Goal: Transaction & Acquisition: Book appointment/travel/reservation

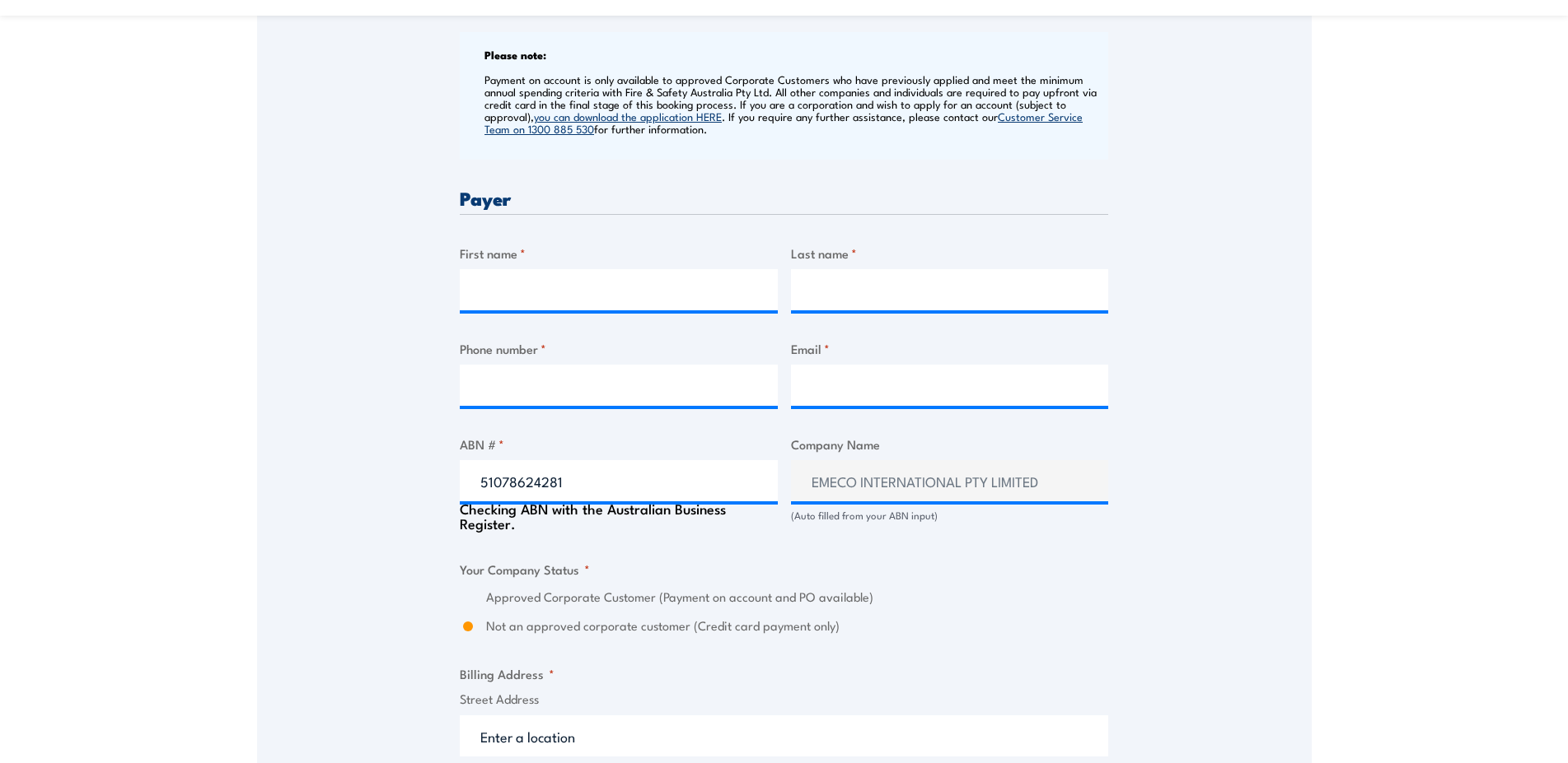
scroll to position [672, 0]
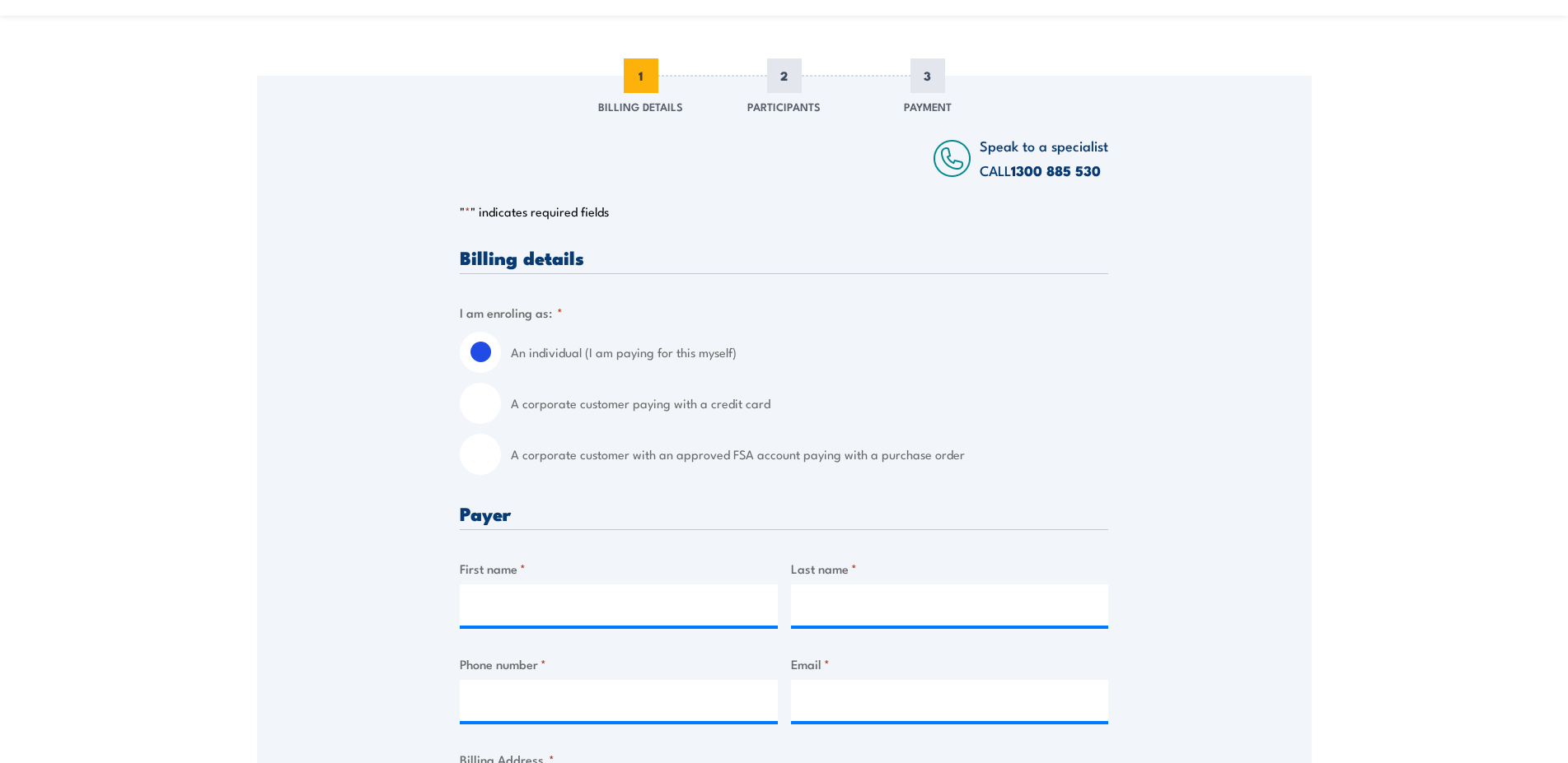
scroll to position [116, 0]
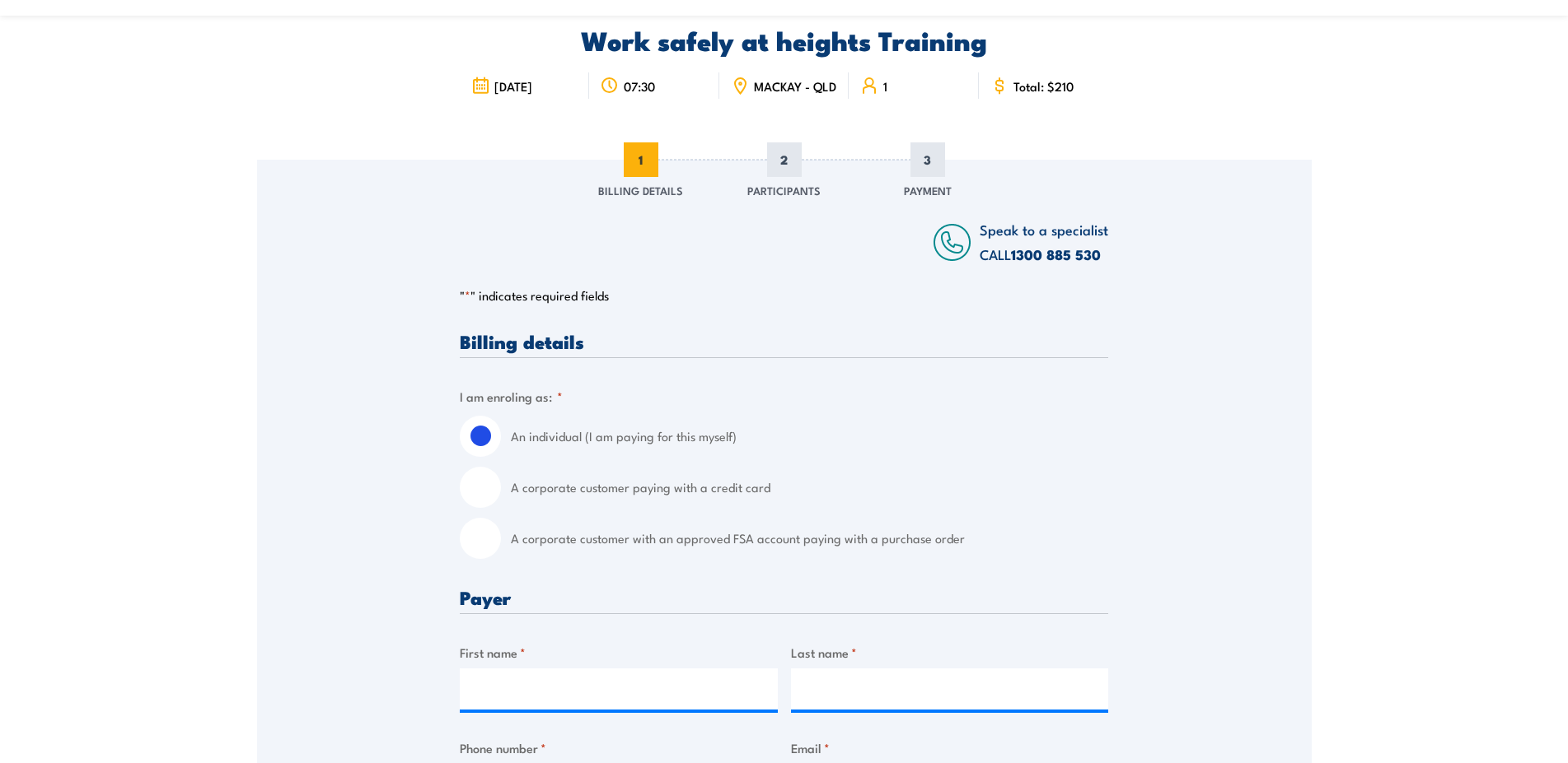
click at [473, 547] on input "A corporate customer with an approved FSA account paying with a purchase order" at bounding box center [480, 538] width 41 height 41
radio input "true"
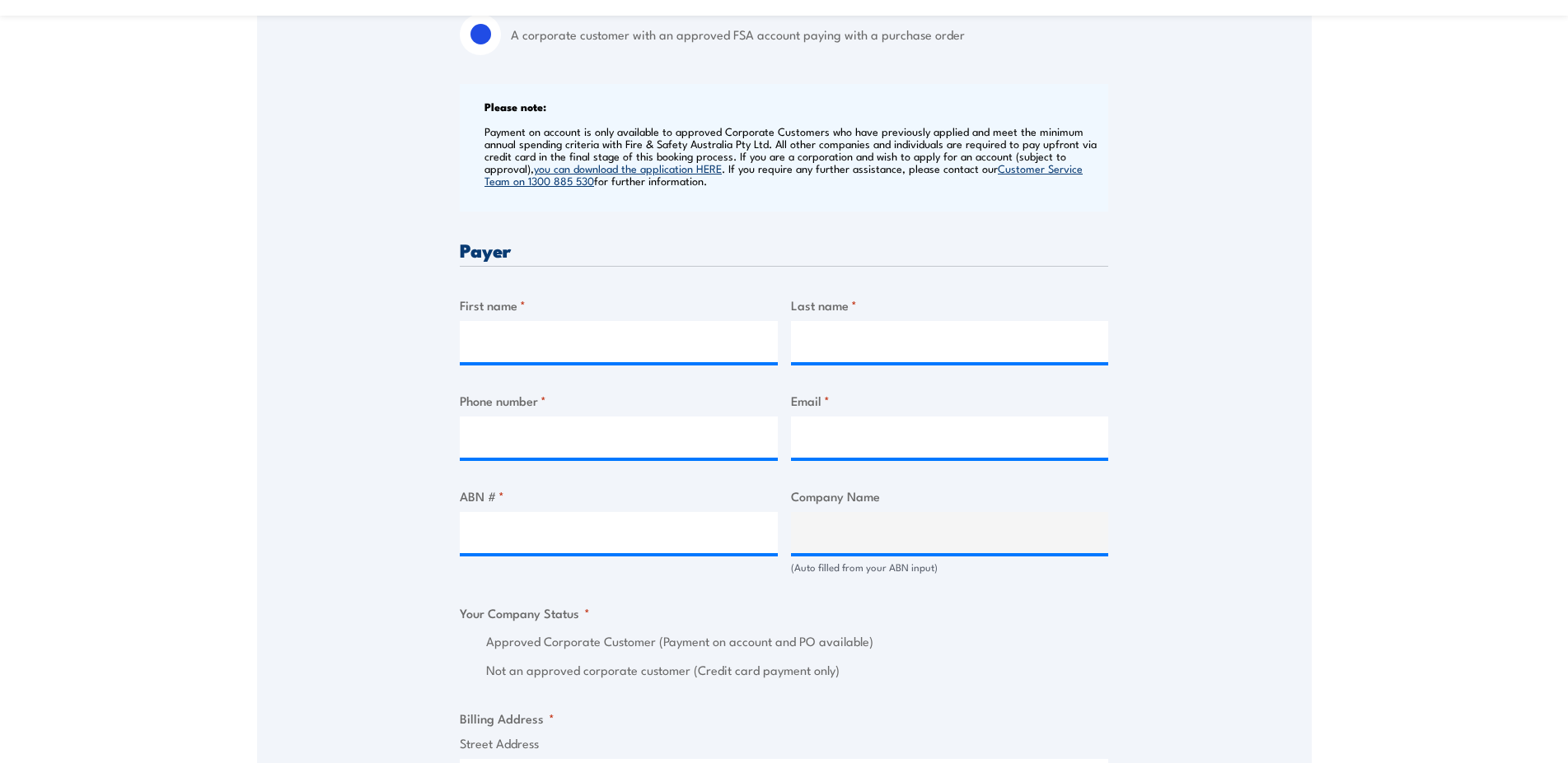
scroll to position [956, 0]
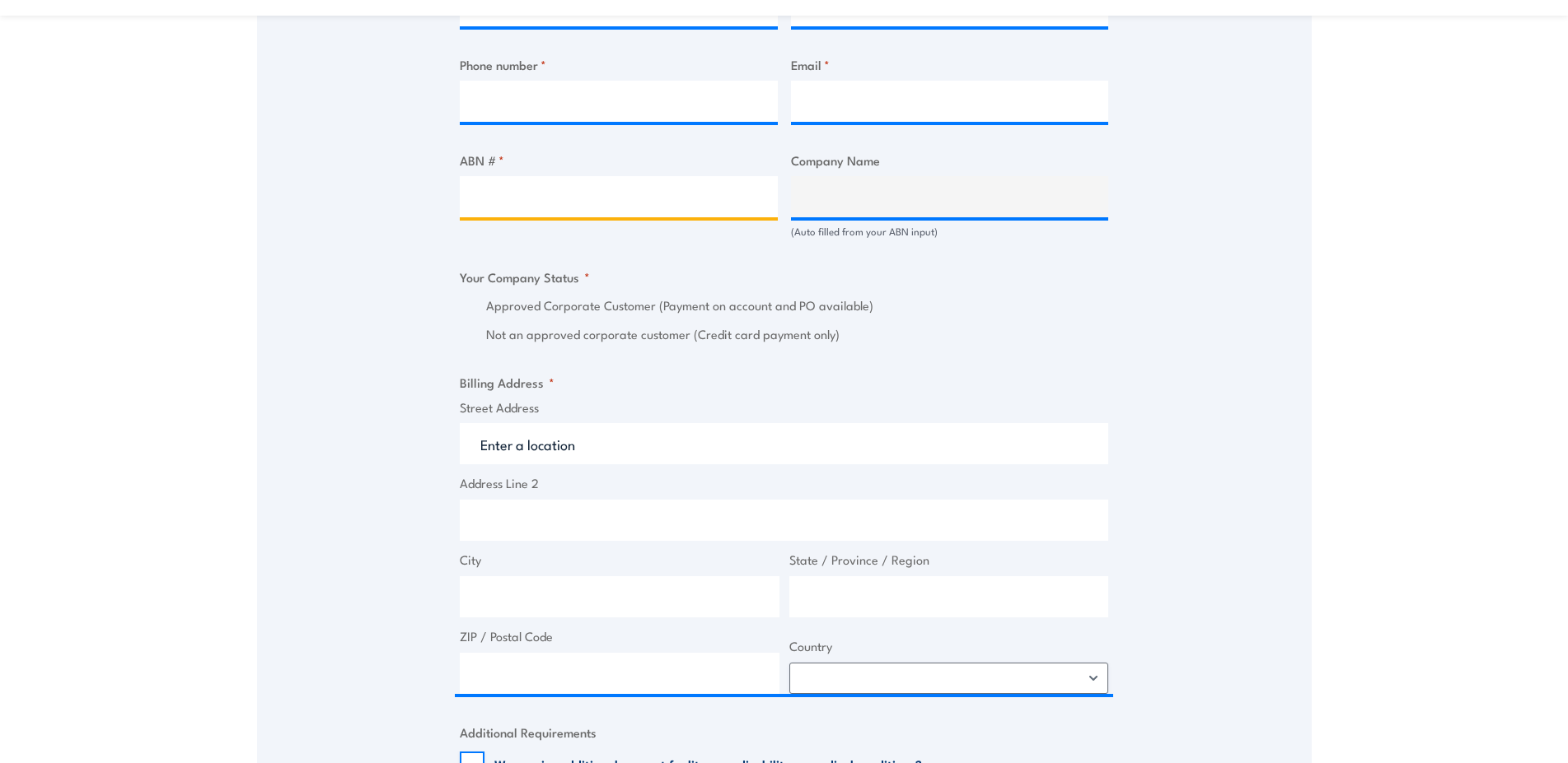
click at [581, 209] on input "ABN # *" at bounding box center [618, 197] width 318 height 41
paste input "51078624281"
type input "51078624281"
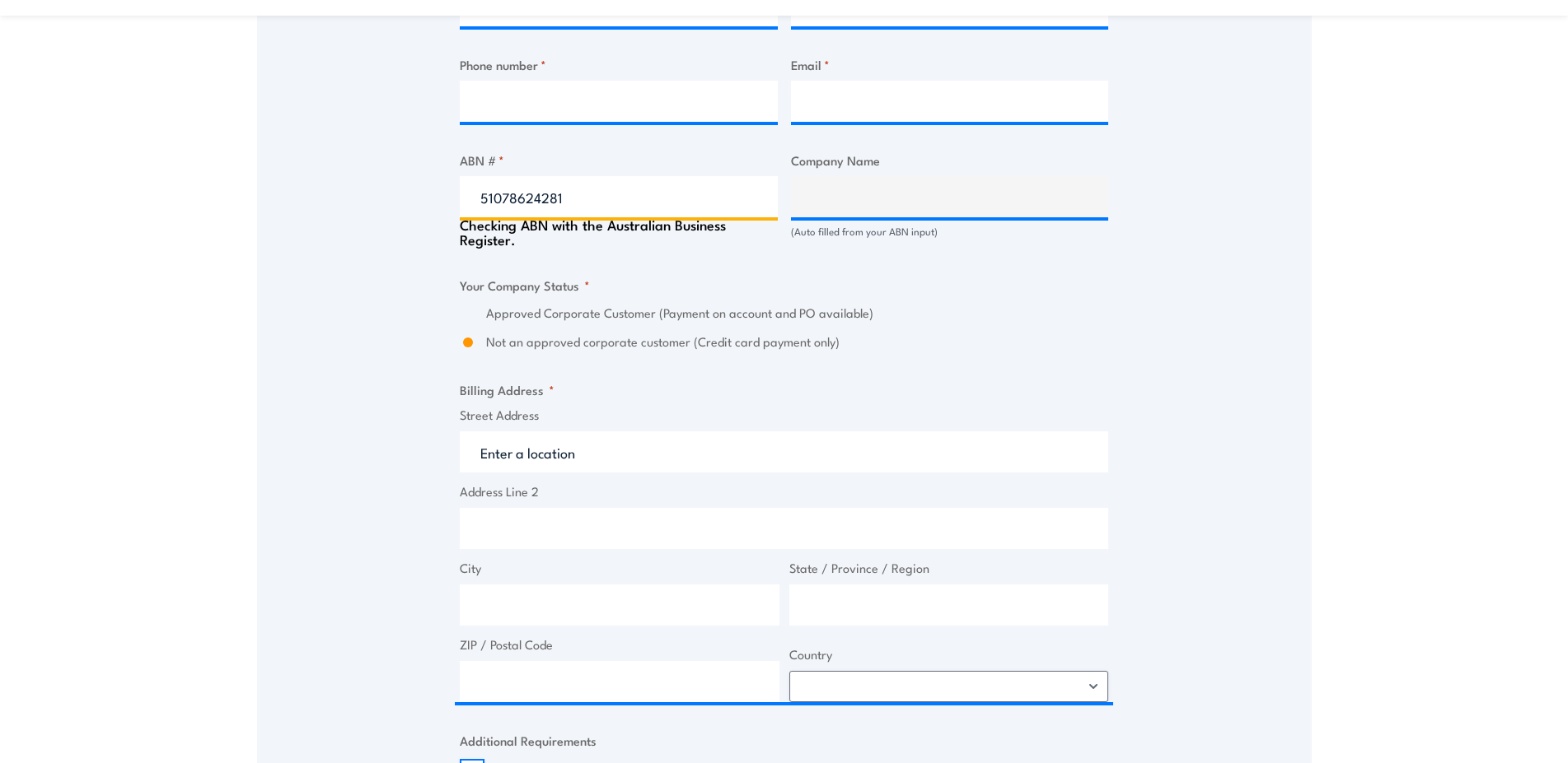
type input "EMECO INTERNATIONAL PTY LIMITED"
radio input "true"
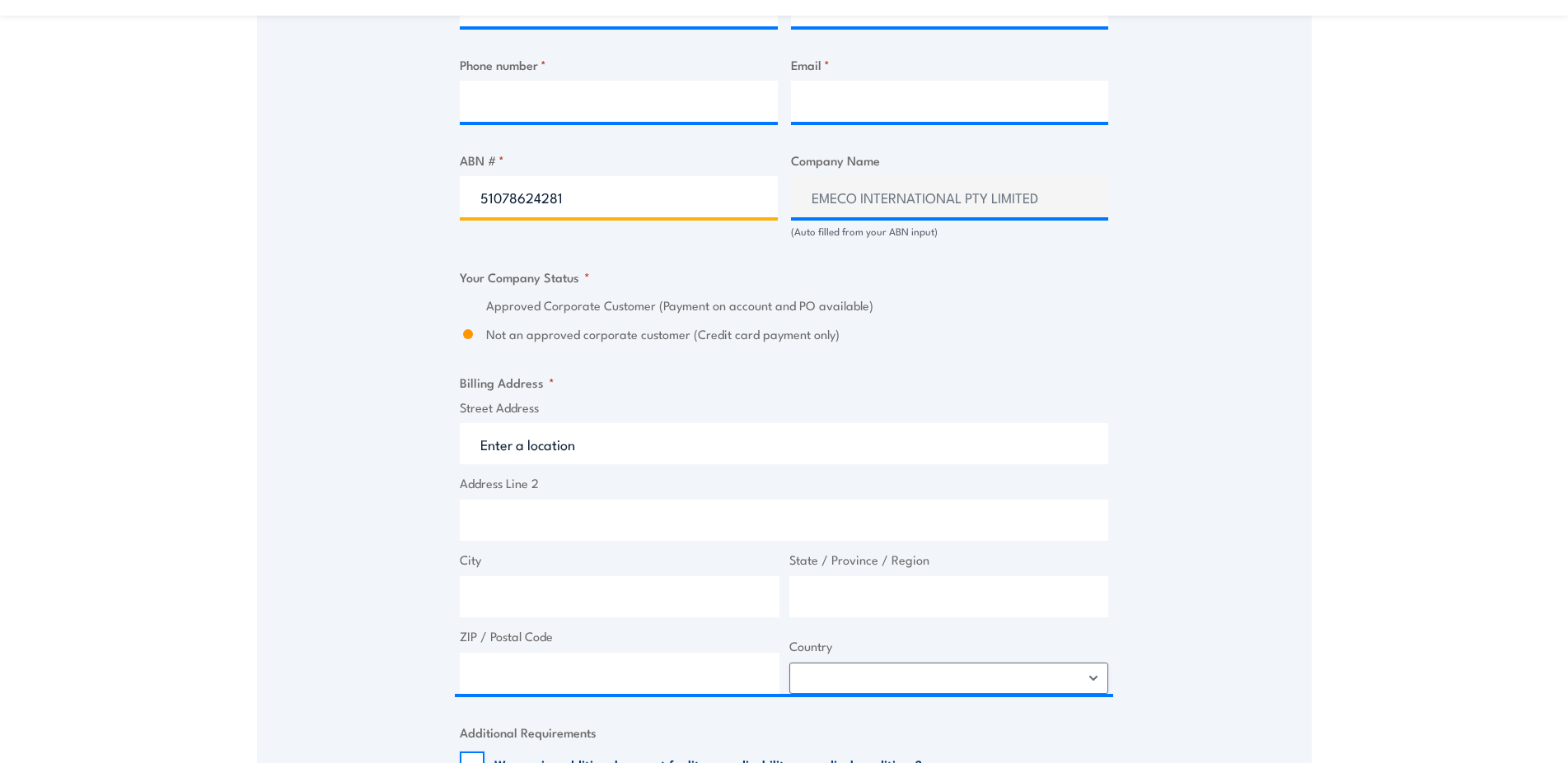
type input "51078624281"
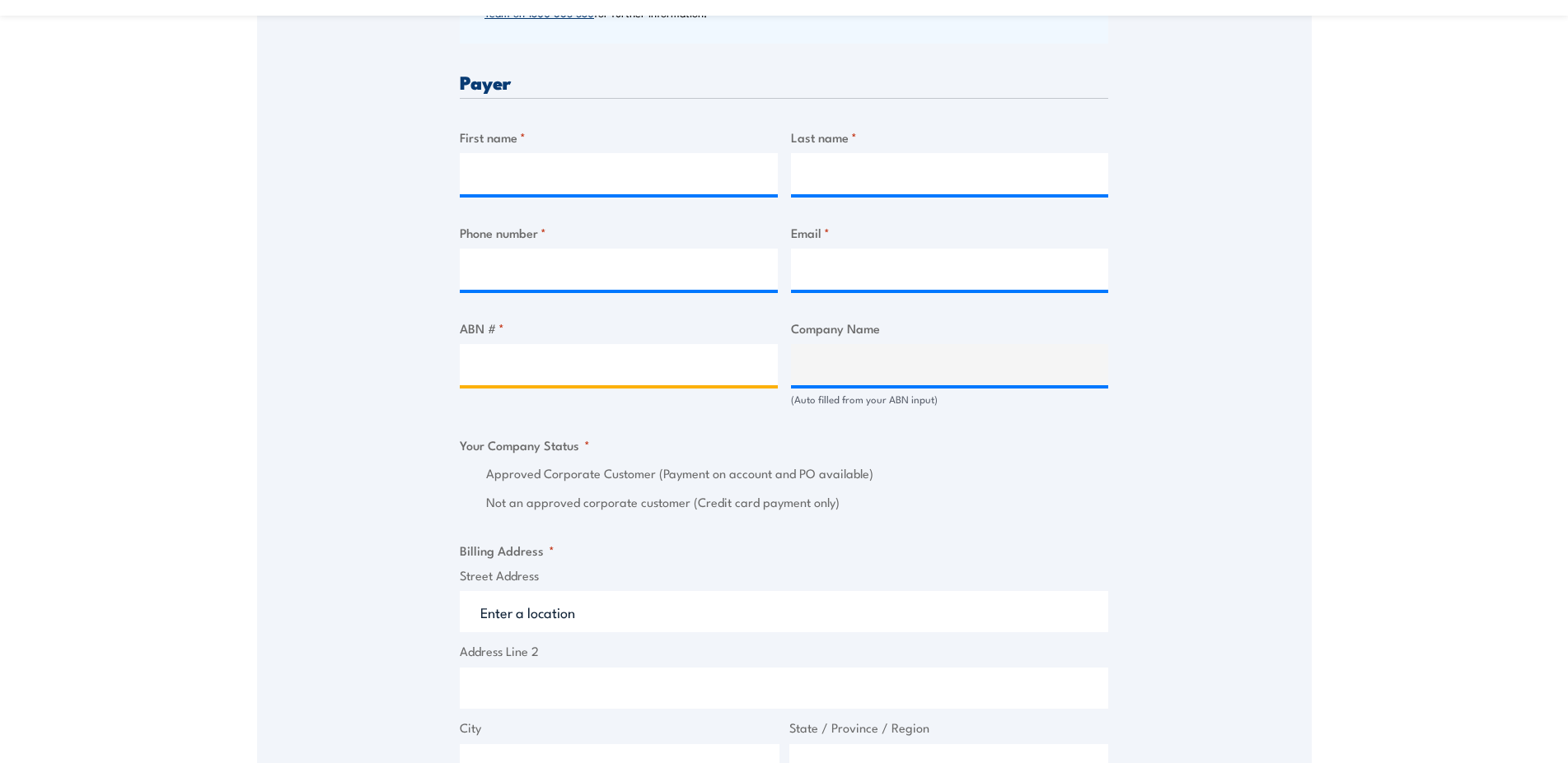
scroll to position [788, 0]
click at [541, 384] on input "ABN # *" at bounding box center [618, 365] width 318 height 41
paste input "BNE > EME - QANTAS 6:00AM QF1942"
type input "BNE > EME - QANTAS 6:00AM QF1942"
